Goal: Transaction & Acquisition: Book appointment/travel/reservation

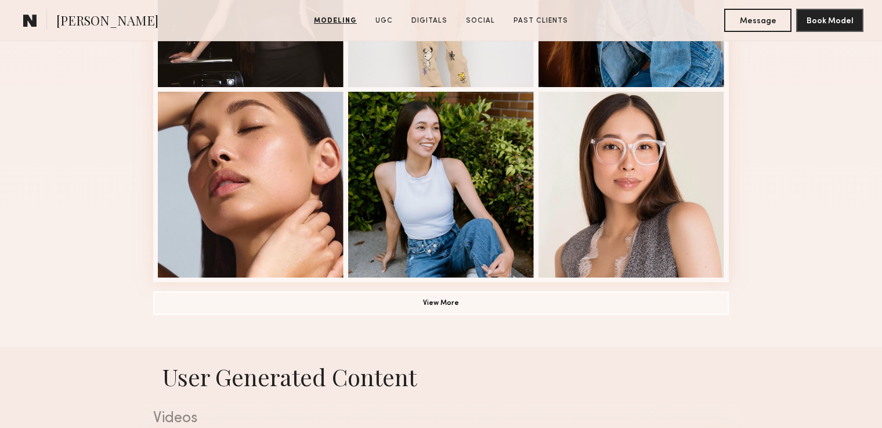
scroll to position [824, 0]
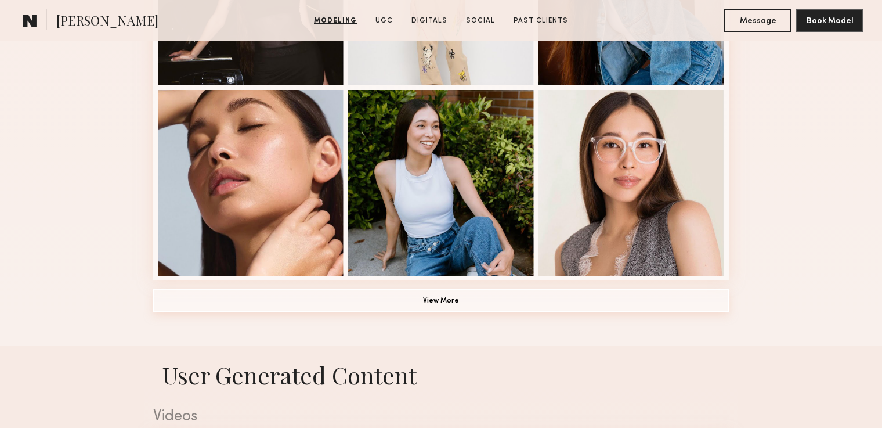
click at [436, 305] on button "View More" at bounding box center [441, 300] width 576 height 23
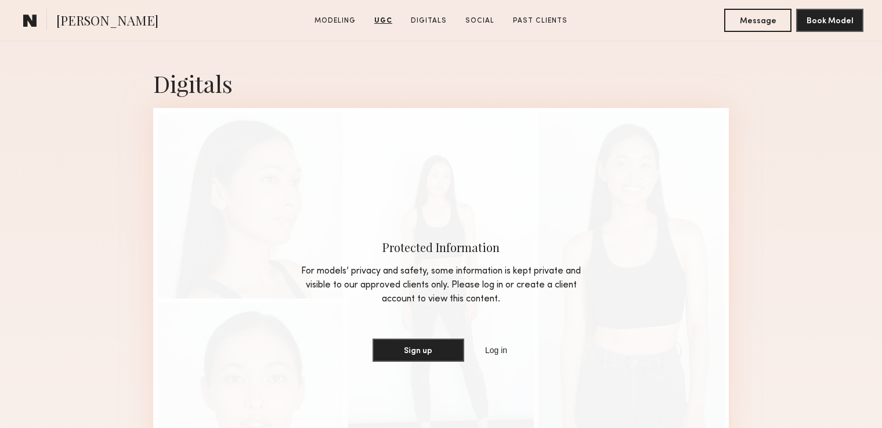
scroll to position [2399, 0]
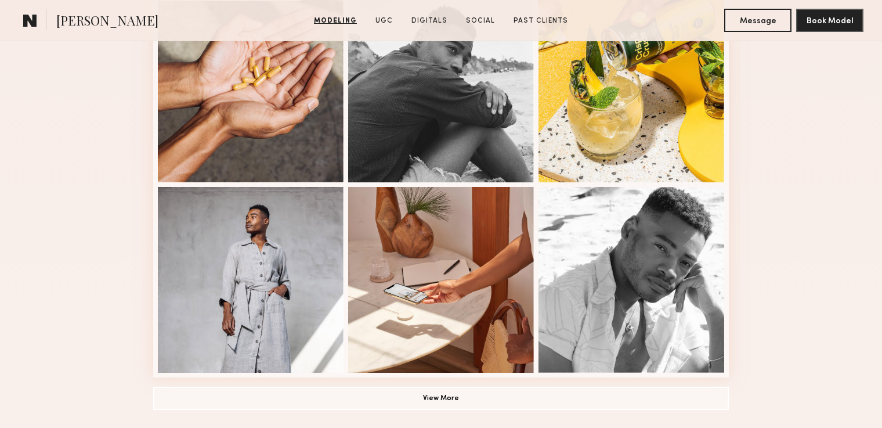
scroll to position [783, 0]
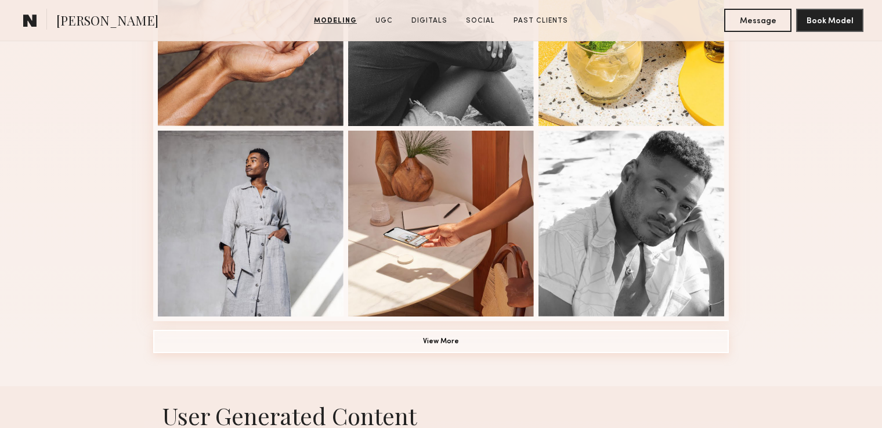
click at [533, 346] on button "View More" at bounding box center [441, 341] width 576 height 23
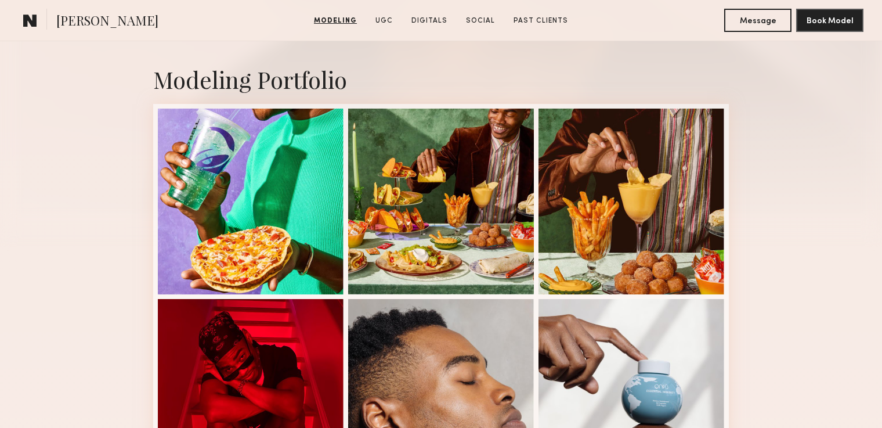
scroll to position [229, 0]
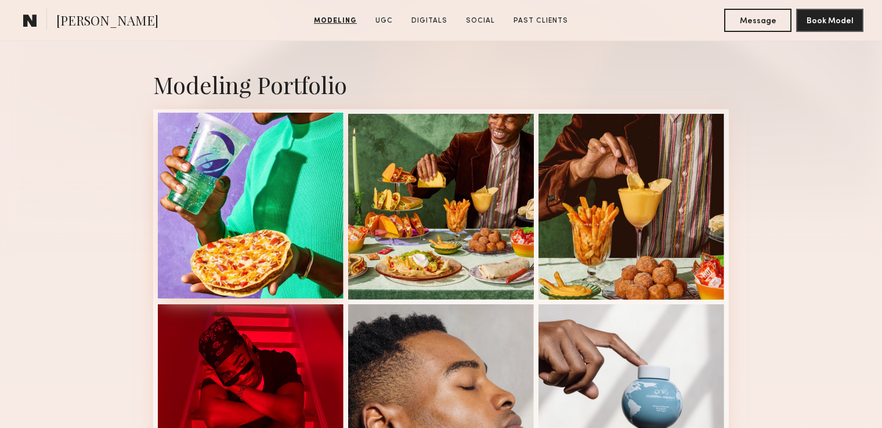
click at [266, 192] on div at bounding box center [251, 206] width 186 height 186
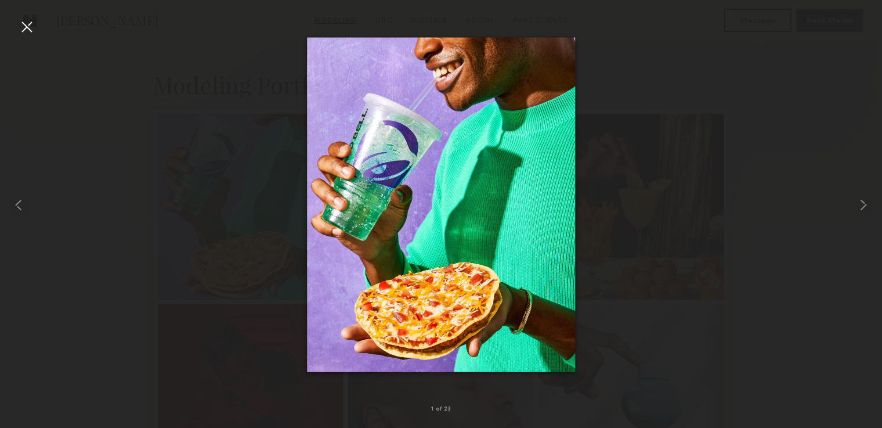
click at [30, 24] on div at bounding box center [26, 26] width 19 height 19
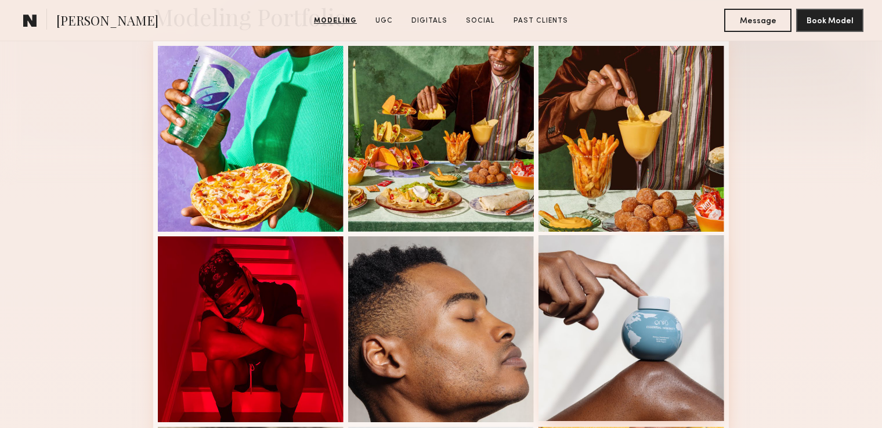
scroll to position [324, 0]
